Goal: Task Accomplishment & Management: Use online tool/utility

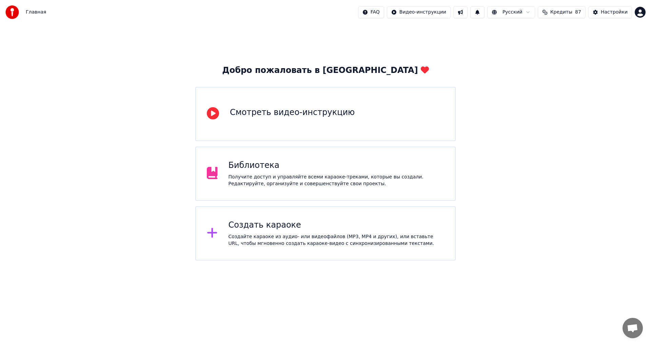
click at [256, 230] on div "Создать караоке Создайте караоке из аудио- или видеофайлов (MP3, MP4 и других),…" at bounding box center [336, 233] width 216 height 27
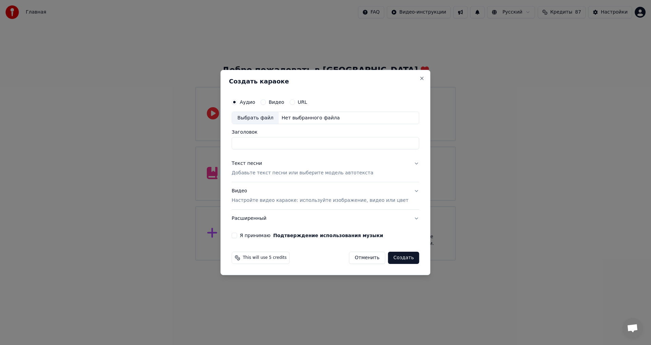
click at [299, 117] on div "Нет выбранного файла" at bounding box center [311, 118] width 64 height 7
type input "**********"
click at [294, 171] on p "Добавьте текст песни или выберите модель автотекста" at bounding box center [302, 173] width 142 height 7
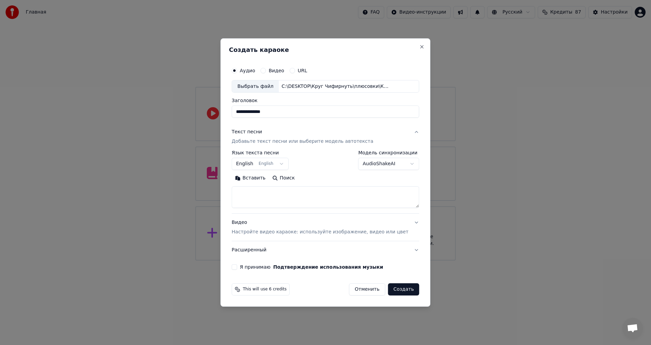
click at [273, 168] on button "English English" at bounding box center [259, 164] width 57 height 12
select select "**"
click at [260, 191] on textarea at bounding box center [324, 197] width 187 height 22
paste textarea "**********"
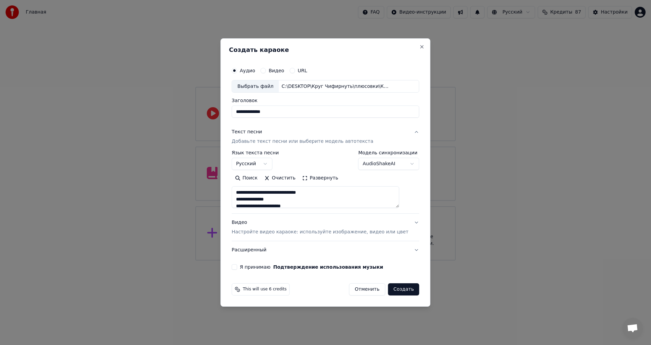
scroll to position [199, 0]
type textarea "**********"
click at [248, 110] on input "**********" at bounding box center [324, 112] width 187 height 12
type input "**********"
click at [237, 267] on button "Я принимаю Подтверждение использования музыки" at bounding box center [233, 266] width 5 height 5
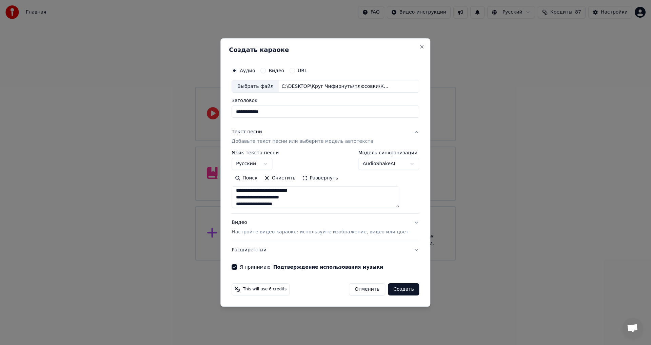
click at [392, 287] on button "Создать" at bounding box center [403, 289] width 31 height 12
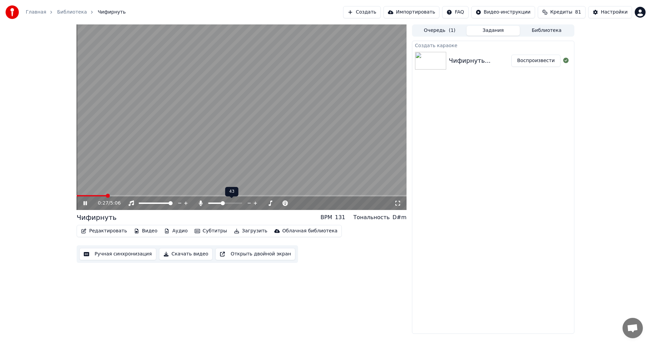
click at [223, 204] on span at bounding box center [223, 203] width 4 height 4
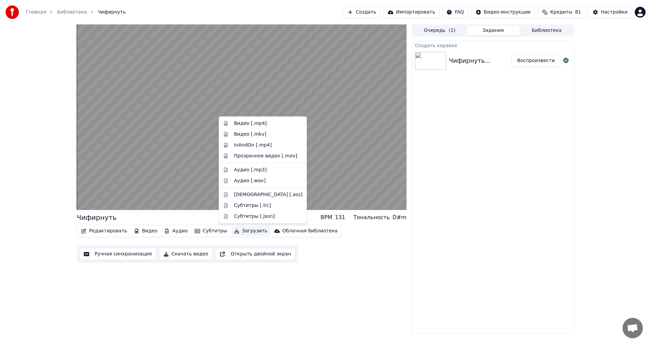
click at [236, 232] on button "Загрузить" at bounding box center [250, 230] width 39 height 9
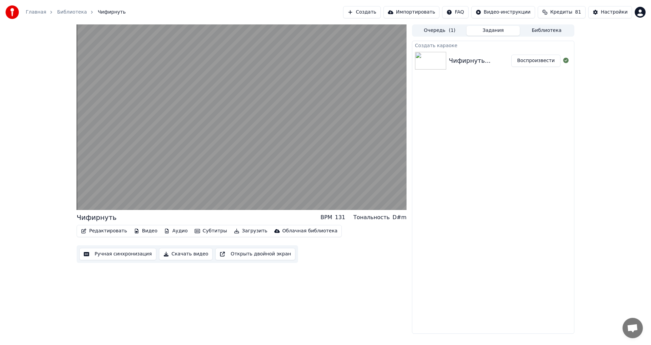
click at [180, 252] on button "Скачать видео" at bounding box center [186, 254] width 54 height 12
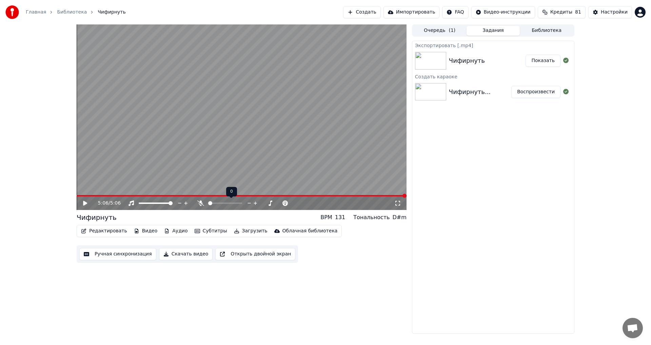
click at [208, 205] on span at bounding box center [210, 203] width 4 height 4
click at [182, 254] on button "Скачать видео" at bounding box center [186, 254] width 54 height 12
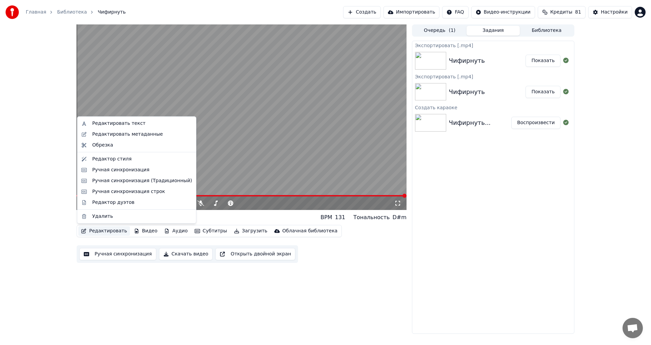
click at [97, 231] on button "Редактировать" at bounding box center [104, 230] width 52 height 9
click at [110, 132] on div "Редактировать метаданные" at bounding box center [127, 134] width 70 height 7
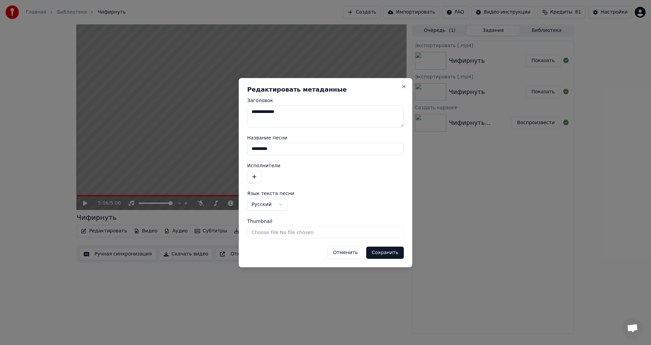
click at [255, 176] on button "button" at bounding box center [254, 176] width 14 height 12
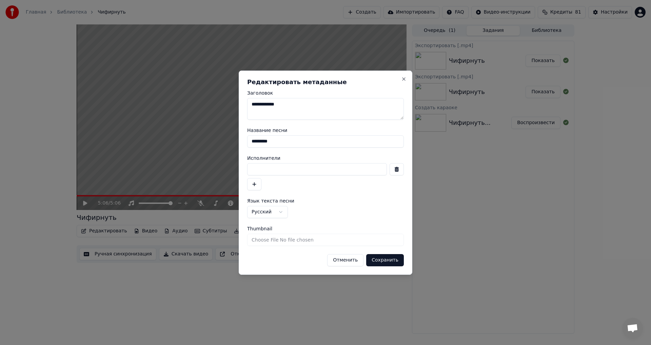
click at [268, 170] on input at bounding box center [317, 169] width 140 height 12
type input "**********"
click at [384, 259] on button "Сохранить" at bounding box center [385, 260] width 38 height 12
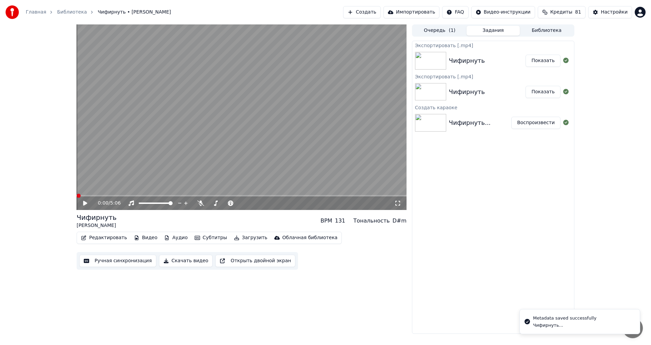
click at [107, 237] on button "Редактировать" at bounding box center [104, 237] width 52 height 9
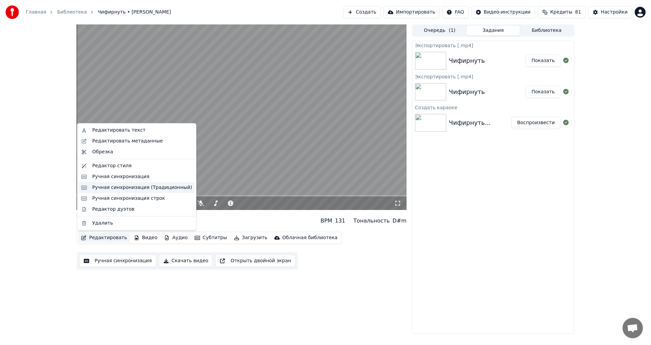
click at [120, 186] on div "Ручная синхронизация (Традиционный)" at bounding box center [142, 187] width 100 height 7
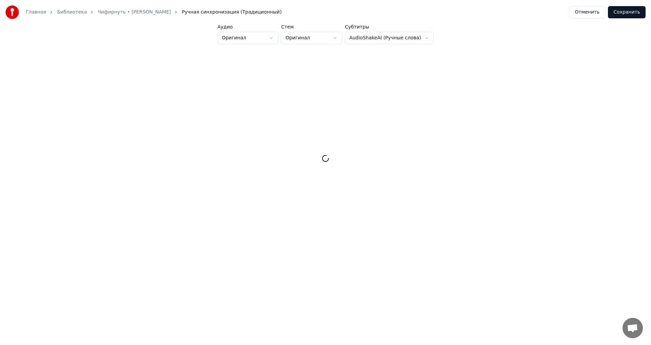
click at [120, 186] on div at bounding box center [325, 158] width 629 height 207
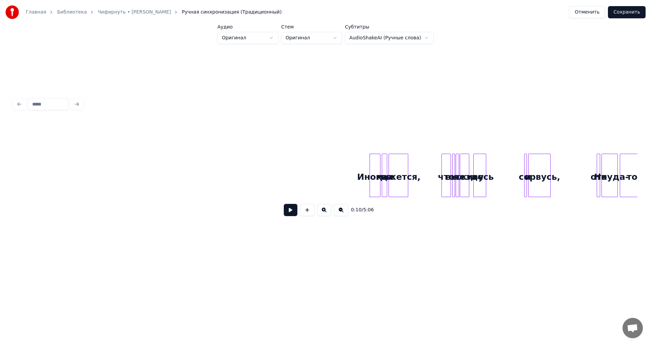
click at [590, 13] on button "Отменить" at bounding box center [587, 12] width 36 height 12
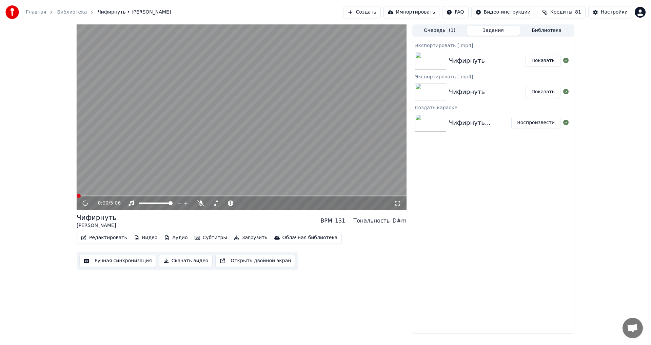
click at [110, 240] on button "Редактировать" at bounding box center [104, 237] width 52 height 9
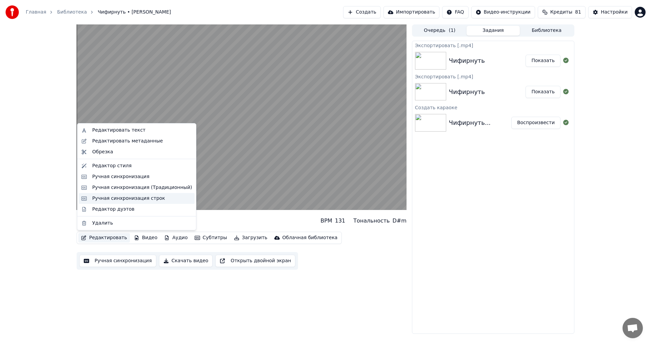
click at [115, 198] on div "Ручная синхронизация строк" at bounding box center [128, 198] width 73 height 7
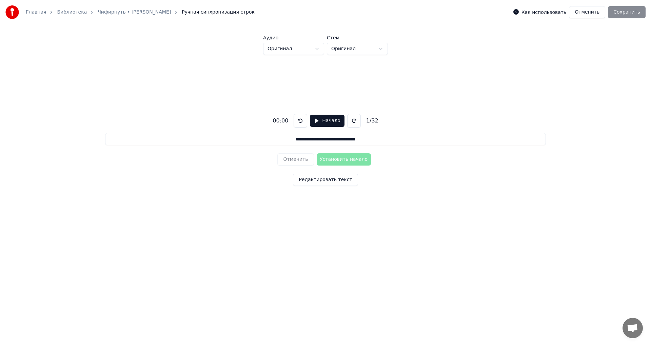
click at [315, 121] on button "Начало" at bounding box center [327, 121] width 34 height 12
click at [343, 159] on button "Установить начало" at bounding box center [343, 159] width 54 height 12
click at [345, 159] on button "Установить конец" at bounding box center [343, 159] width 54 height 12
click at [345, 159] on button "Установить начало" at bounding box center [343, 159] width 54 height 12
click at [345, 159] on button "Установить конец" at bounding box center [343, 159] width 54 height 12
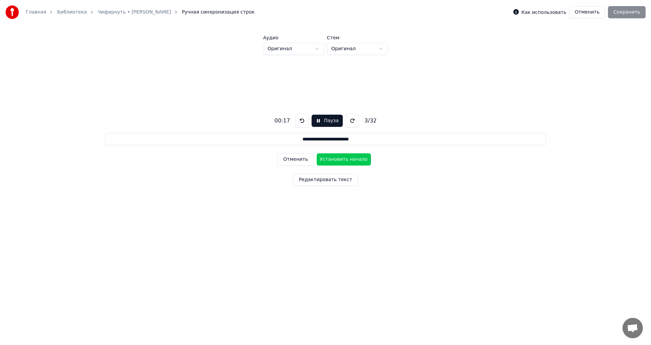
click at [345, 159] on button "Установить начало" at bounding box center [343, 159] width 54 height 12
click at [345, 159] on button "Установить конец" at bounding box center [343, 159] width 54 height 12
click at [345, 159] on button "Установить начало" at bounding box center [343, 159] width 54 height 12
click at [347, 160] on button "Установить конец" at bounding box center [343, 159] width 54 height 12
click at [347, 160] on button "Установить начало" at bounding box center [343, 159] width 54 height 12
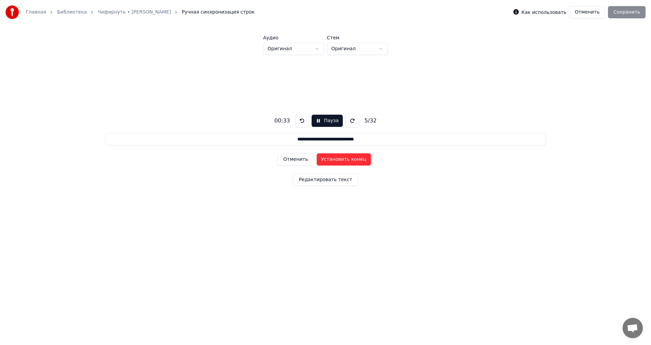
click at [303, 161] on button "Отменить" at bounding box center [295, 159] width 36 height 12
click at [328, 161] on button "Установить начало" at bounding box center [343, 159] width 54 height 12
click at [345, 160] on button "Установить конец" at bounding box center [343, 159] width 54 height 12
click at [345, 160] on button "Установить начало" at bounding box center [343, 159] width 54 height 12
click at [348, 160] on button "Установить конец" at bounding box center [343, 159] width 54 height 12
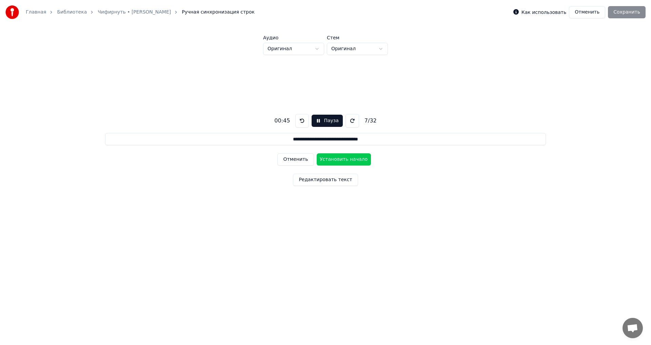
click at [348, 160] on button "Установить начало" at bounding box center [343, 159] width 54 height 12
click at [348, 160] on button "Установить конец" at bounding box center [343, 159] width 54 height 12
click at [348, 160] on button "Установить начало" at bounding box center [343, 159] width 54 height 12
click at [348, 160] on button "Установить конец" at bounding box center [343, 159] width 54 height 12
click at [348, 160] on button "Установить начало" at bounding box center [343, 159] width 54 height 12
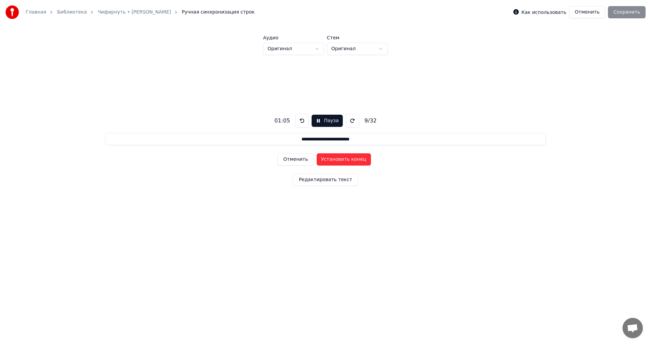
click at [348, 160] on button "Установить конец" at bounding box center [343, 159] width 54 height 12
click at [348, 160] on button "Установить начало" at bounding box center [343, 159] width 54 height 12
click at [350, 160] on button "Установить конец" at bounding box center [343, 159] width 54 height 12
click at [350, 160] on button "Установить начало" at bounding box center [343, 159] width 54 height 12
click at [350, 159] on button "Установить конец" at bounding box center [343, 159] width 54 height 12
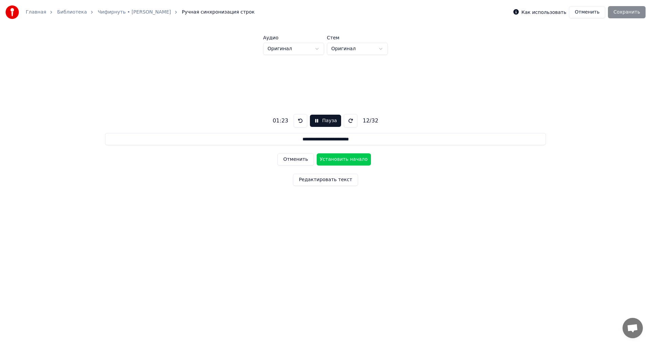
click at [350, 159] on button "Установить начало" at bounding box center [343, 159] width 54 height 12
click at [350, 159] on button "Установить конец" at bounding box center [343, 159] width 54 height 12
click at [350, 159] on button "Установить начало" at bounding box center [343, 159] width 54 height 12
click at [350, 159] on button "Установить конец" at bounding box center [343, 159] width 54 height 12
click at [350, 159] on button "Установить начало" at bounding box center [343, 159] width 54 height 12
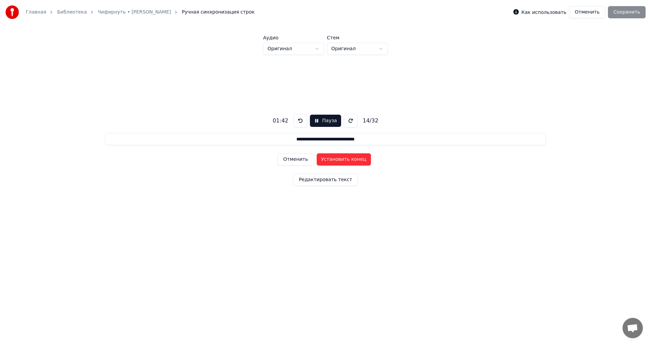
click at [350, 159] on button "Установить конец" at bounding box center [343, 159] width 54 height 12
click at [350, 159] on button "Установить начало" at bounding box center [343, 159] width 54 height 12
click at [350, 159] on button "Установить конец" at bounding box center [343, 159] width 54 height 12
click at [350, 159] on button "Установить начало" at bounding box center [343, 159] width 54 height 12
click at [350, 159] on button "Установить конец" at bounding box center [343, 159] width 54 height 12
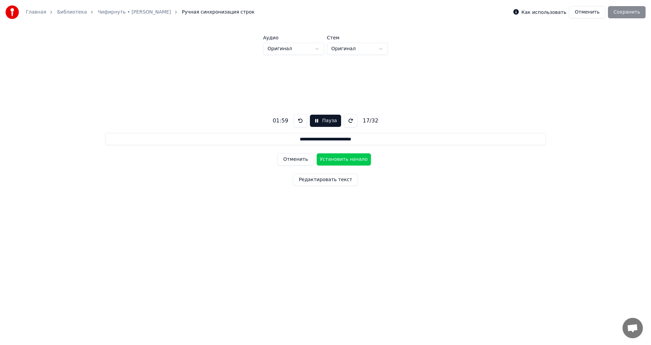
click at [350, 159] on button "Установить начало" at bounding box center [343, 159] width 54 height 12
click at [350, 159] on button "Установить конец" at bounding box center [343, 159] width 54 height 12
click at [350, 159] on button "Установить начало" at bounding box center [343, 159] width 54 height 12
click at [350, 159] on button "Установить конец" at bounding box center [343, 159] width 54 height 12
click at [350, 159] on button "Установить начало" at bounding box center [343, 159] width 54 height 12
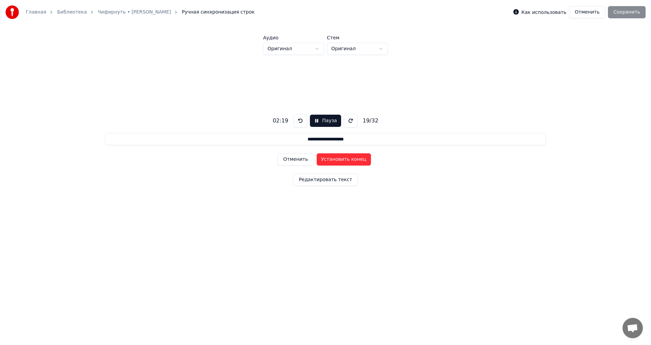
click at [350, 159] on button "Установить конец" at bounding box center [343, 159] width 54 height 12
click at [350, 159] on button "Установить начало" at bounding box center [343, 159] width 54 height 12
click at [350, 159] on button "Установить конец" at bounding box center [343, 159] width 54 height 12
click at [350, 159] on button "Установить начало" at bounding box center [343, 159] width 54 height 12
click at [350, 159] on button "Установить конец" at bounding box center [343, 159] width 54 height 12
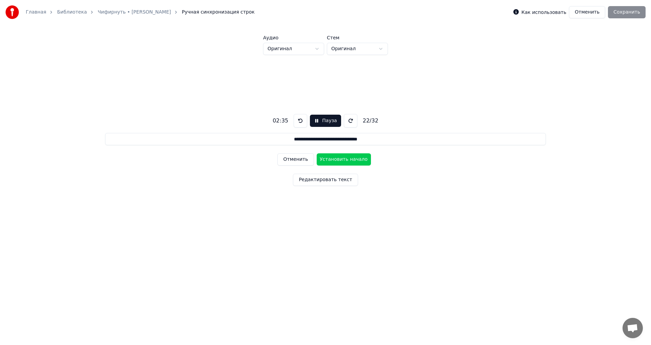
click at [350, 159] on button "Установить начало" at bounding box center [343, 159] width 54 height 12
click at [350, 159] on button "Установить конец" at bounding box center [343, 159] width 54 height 12
click at [350, 159] on button "Установить начало" at bounding box center [343, 159] width 54 height 12
click at [350, 159] on button "Установить конец" at bounding box center [343, 159] width 54 height 12
click at [350, 159] on button "Установить начало" at bounding box center [343, 159] width 54 height 12
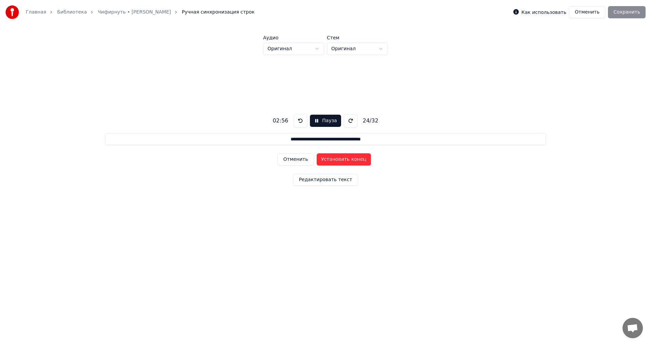
click at [350, 159] on button "Установить конец" at bounding box center [343, 159] width 54 height 12
click at [350, 159] on button "Установить начало" at bounding box center [343, 159] width 54 height 12
click at [354, 158] on button "Установить конец" at bounding box center [343, 159] width 54 height 12
click at [354, 158] on button "Установить начало" at bounding box center [343, 159] width 54 height 12
click at [354, 158] on button "Установить конец" at bounding box center [343, 159] width 54 height 12
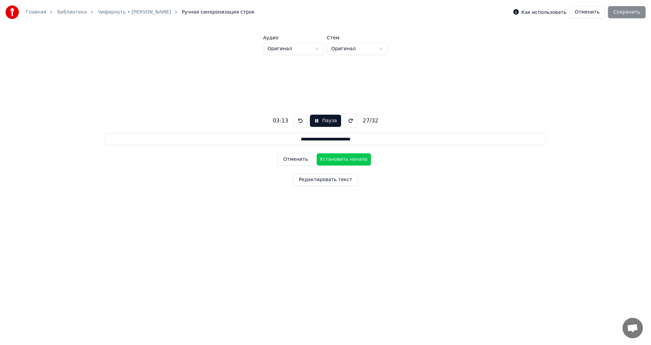
click at [353, 159] on button "Установить начало" at bounding box center [343, 159] width 54 height 12
click at [353, 159] on button "Установить конец" at bounding box center [343, 159] width 54 height 12
click at [353, 159] on button "Установить начало" at bounding box center [343, 159] width 54 height 12
click at [353, 159] on button "Установить конец" at bounding box center [343, 159] width 54 height 12
click at [349, 125] on button at bounding box center [351, 121] width 14 height 14
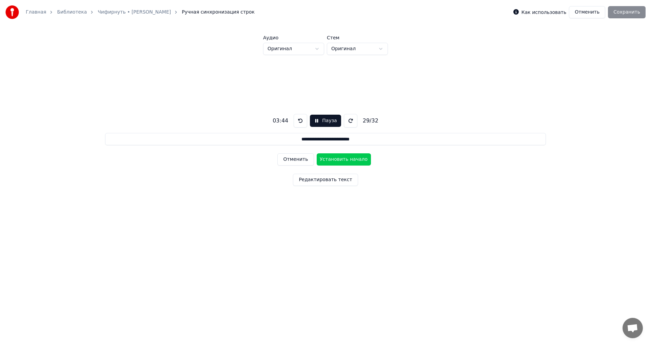
click at [349, 125] on button at bounding box center [351, 121] width 14 height 14
click at [297, 122] on button at bounding box center [300, 121] width 14 height 14
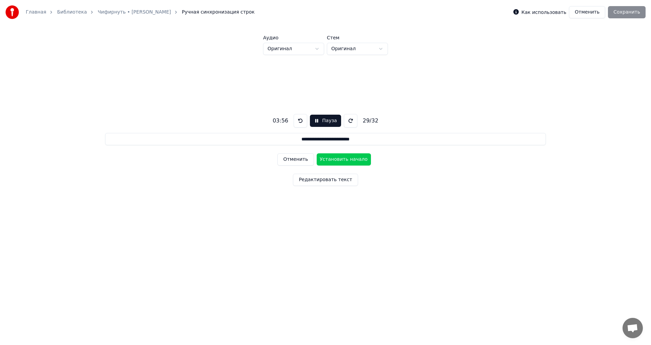
click at [339, 158] on button "Установить начало" at bounding box center [343, 159] width 54 height 12
click at [339, 158] on button "Установить конец" at bounding box center [343, 159] width 54 height 12
click at [339, 158] on button "Установить начало" at bounding box center [343, 159] width 54 height 12
click at [339, 158] on button "Установить конец" at bounding box center [343, 159] width 54 height 12
click at [339, 158] on button "Установить начало" at bounding box center [343, 159] width 54 height 12
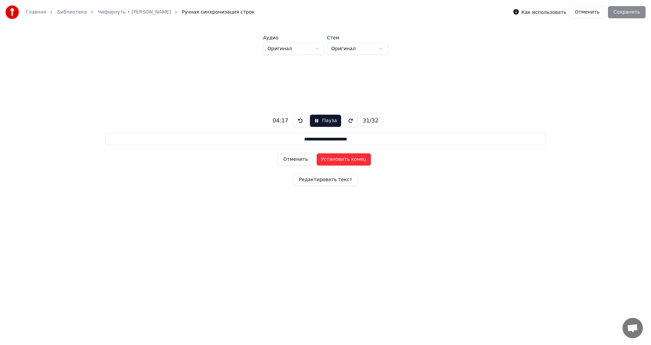
click at [339, 158] on button "Установить конец" at bounding box center [343, 159] width 54 height 12
type input "**********"
click at [339, 158] on button "Установить начало" at bounding box center [343, 159] width 54 height 12
click at [345, 159] on button "Установить конец" at bounding box center [343, 159] width 54 height 12
click at [625, 12] on button "Сохранить" at bounding box center [627, 12] width 38 height 12
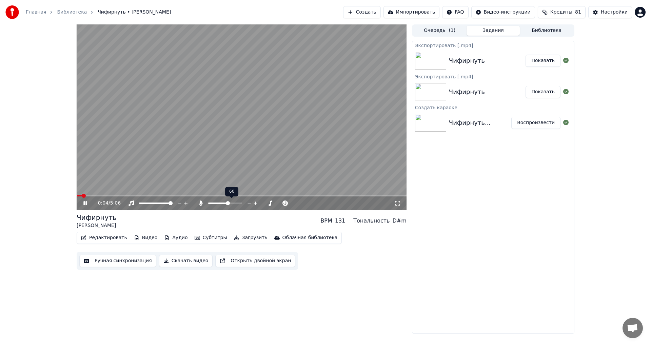
click at [228, 203] on span at bounding box center [228, 203] width 4 height 4
click at [191, 260] on button "Скачать видео" at bounding box center [186, 260] width 54 height 12
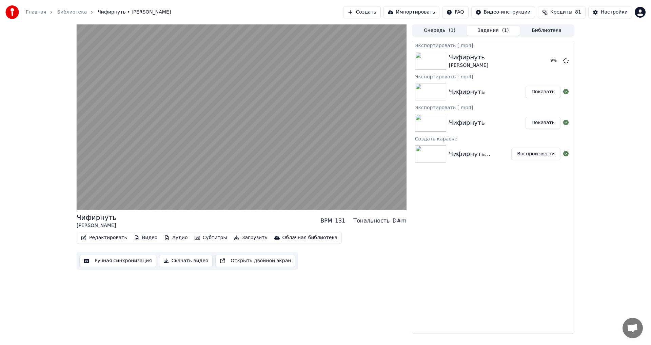
click at [428, 295] on div "Экспортировать [.mp4] Чифирнуть [PERSON_NAME] 9 % Экспортировать [.mp4] Чифирну…" at bounding box center [493, 187] width 162 height 293
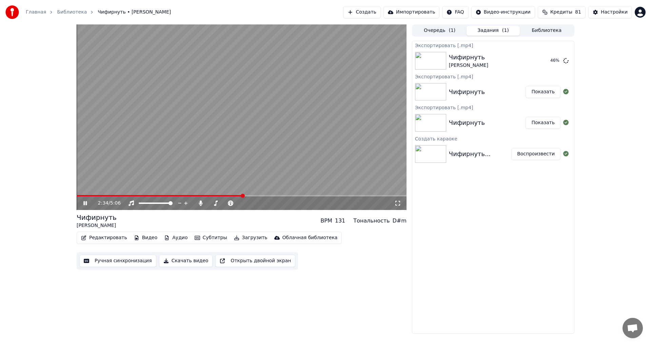
click at [84, 204] on icon at bounding box center [84, 203] width 3 height 4
click at [85, 202] on icon at bounding box center [85, 203] width 4 height 5
click at [85, 202] on icon at bounding box center [90, 202] width 16 height 5
click at [208, 202] on div at bounding box center [231, 203] width 55 height 7
click at [208, 204] on div at bounding box center [231, 203] width 55 height 7
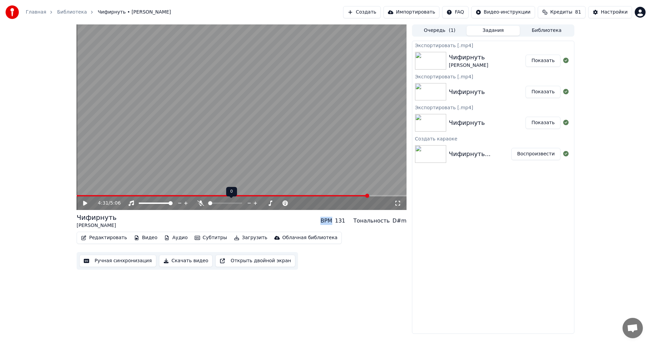
click at [208, 205] on span at bounding box center [210, 203] width 4 height 4
click at [171, 260] on button "Скачать видео" at bounding box center [186, 260] width 54 height 12
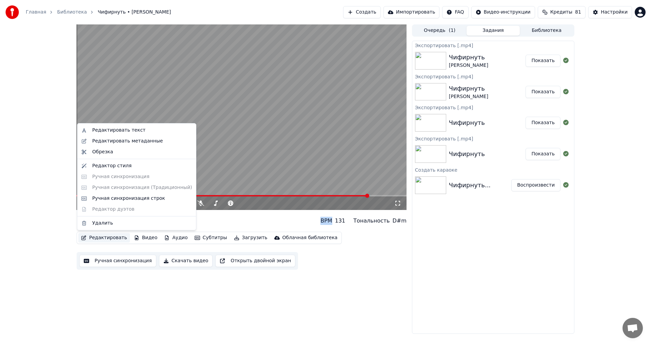
click at [110, 237] on button "Редактировать" at bounding box center [104, 237] width 52 height 9
click at [114, 132] on div "Редактировать текст" at bounding box center [118, 130] width 53 height 7
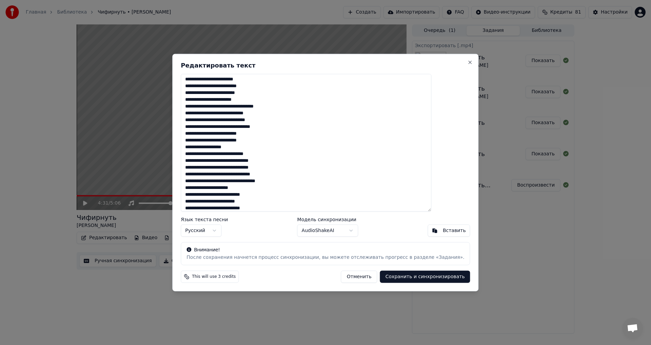
scroll to position [85, 0]
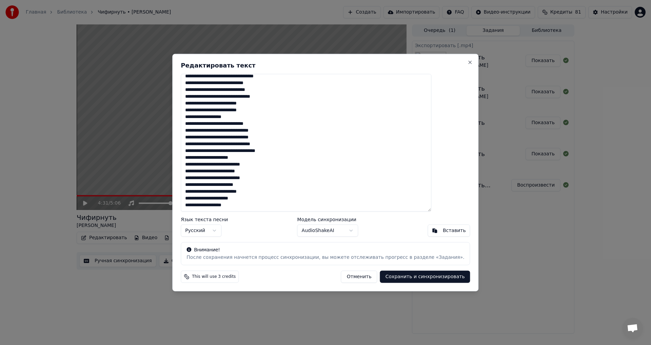
drag, startPoint x: 204, startPoint y: 186, endPoint x: 274, endPoint y: 211, distance: 73.9
click at [274, 211] on div "Редактировать текст Язык текста песни Русский Модель синхронизации AudioShakeAI…" at bounding box center [325, 173] width 306 height 238
click at [273, 205] on textarea at bounding box center [306, 143] width 250 height 138
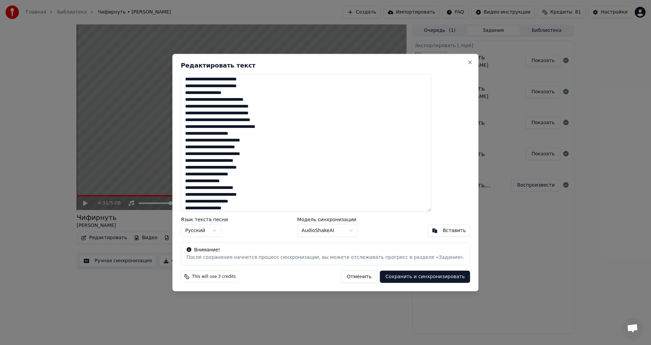
type textarea "**********"
click at [421, 277] on button "Сохранить и синхронизировать" at bounding box center [425, 276] width 90 height 12
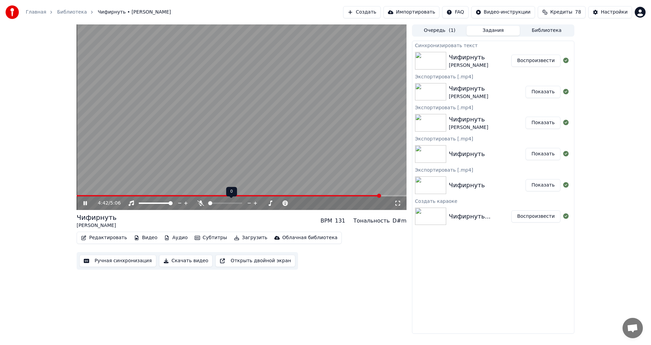
drag, startPoint x: 202, startPoint y: 202, endPoint x: 210, endPoint y: 202, distance: 7.8
click at [210, 202] on div at bounding box center [227, 203] width 61 height 7
click at [224, 204] on span at bounding box center [224, 203] width 4 height 4
click at [359, 195] on span at bounding box center [237, 195] width 321 height 1
click at [320, 197] on div "4:25 / 5:06" at bounding box center [242, 203] width 330 height 14
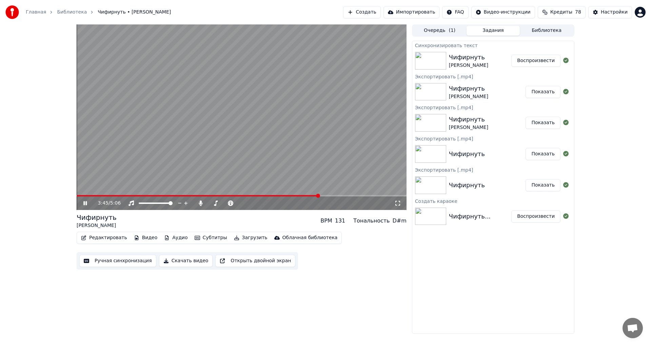
click at [319, 196] on span at bounding box center [198, 195] width 242 height 1
click at [264, 194] on video at bounding box center [242, 116] width 330 height 185
click at [263, 194] on video at bounding box center [242, 116] width 330 height 185
click at [263, 195] on span at bounding box center [199, 195] width 245 height 1
click at [89, 196] on span at bounding box center [173, 195] width 192 height 1
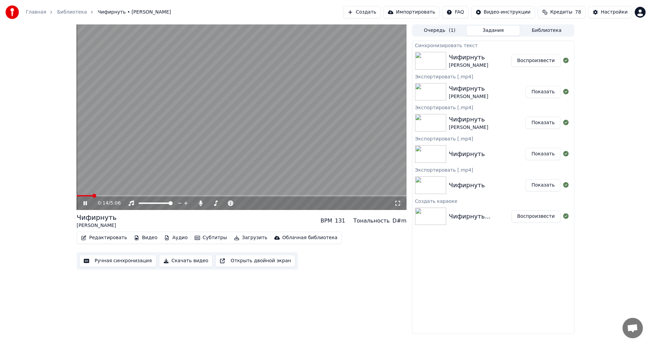
click at [142, 194] on video at bounding box center [242, 116] width 330 height 185
click at [131, 196] on span at bounding box center [242, 195] width 330 height 1
click at [208, 203] on span at bounding box center [210, 203] width 4 height 4
click at [257, 196] on span at bounding box center [242, 195] width 330 height 1
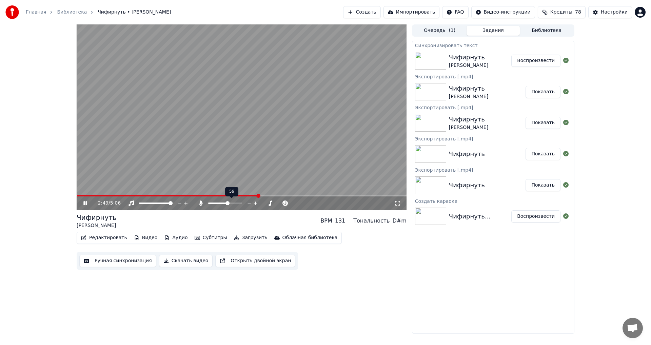
click at [228, 203] on span at bounding box center [227, 203] width 4 height 4
click at [223, 205] on span at bounding box center [225, 203] width 4 height 4
click at [240, 205] on span at bounding box center [240, 203] width 4 height 4
click at [240, 209] on div "3:11 / 5:06" at bounding box center [242, 203] width 330 height 14
click at [208, 203] on span at bounding box center [210, 203] width 4 height 4
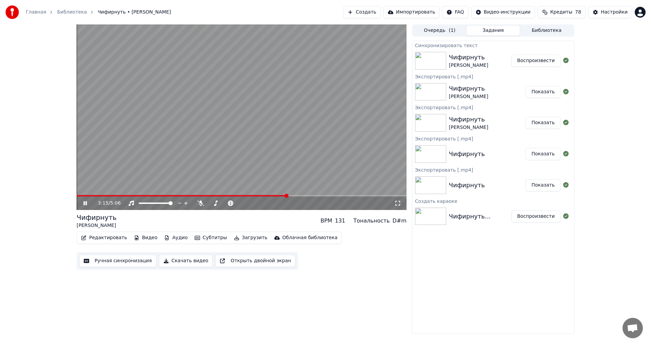
click at [229, 218] on div "Чифирнуть [PERSON_NAME] BPM 131 Тональность D#m" at bounding box center [242, 220] width 330 height 16
click at [169, 262] on button "Скачать видео" at bounding box center [186, 260] width 54 height 12
click at [86, 204] on icon at bounding box center [84, 203] width 3 height 4
